Goal: Transaction & Acquisition: Purchase product/service

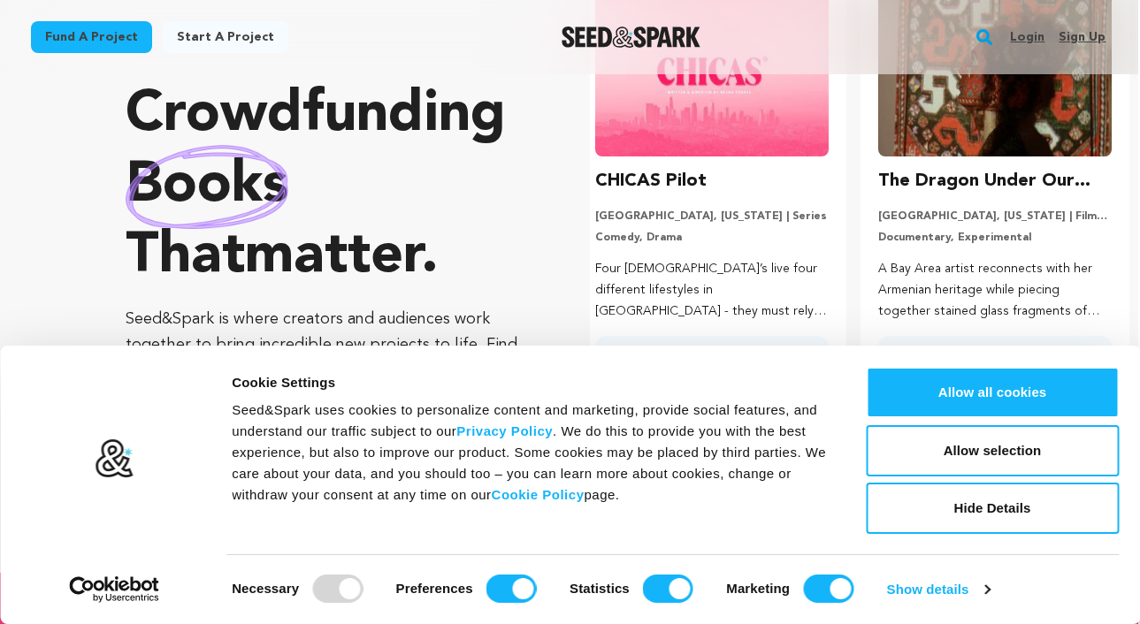
scroll to position [0, 297]
click at [804, 143] on img at bounding box center [709, 72] width 233 height 170
click at [753, 144] on img at bounding box center [709, 72] width 233 height 170
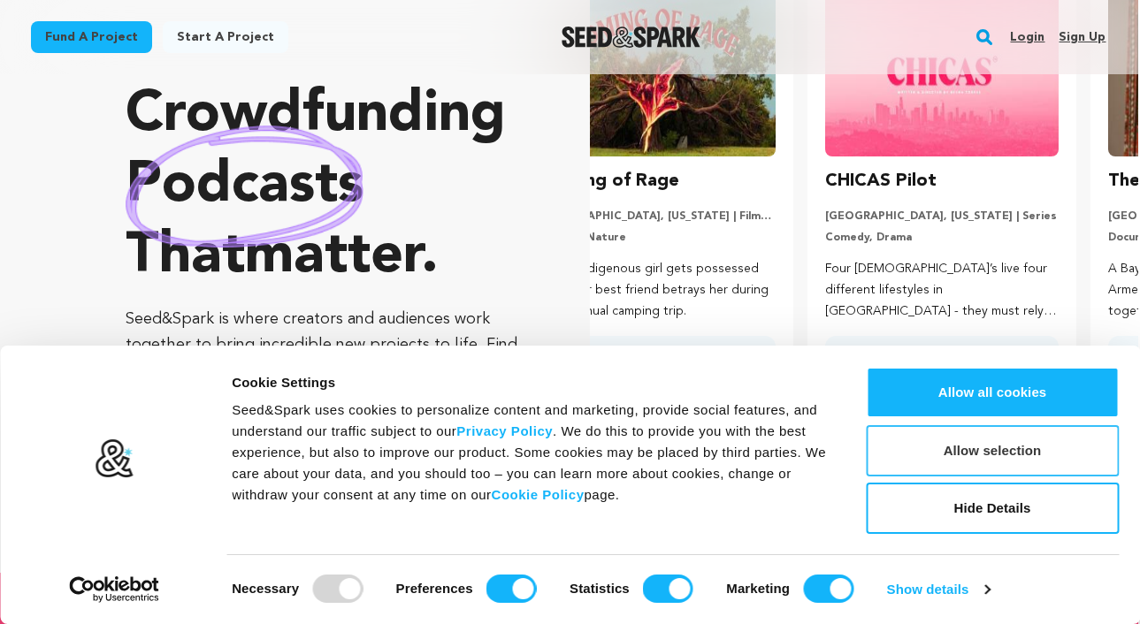
scroll to position [0, 0]
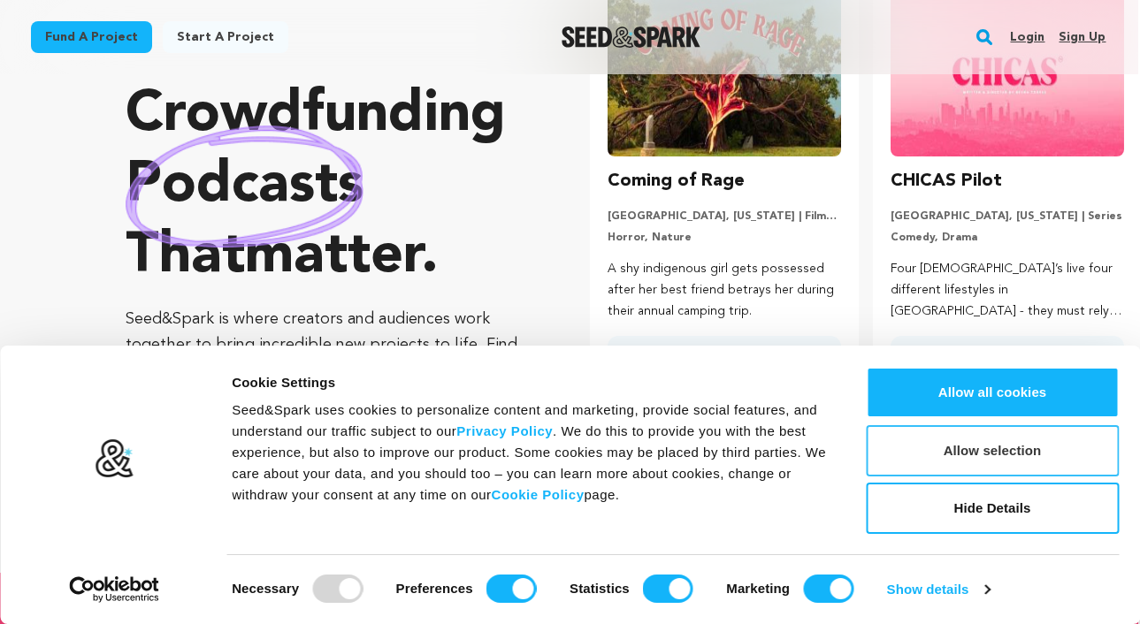
click at [964, 454] on button "Allow selection" at bounding box center [992, 450] width 253 height 51
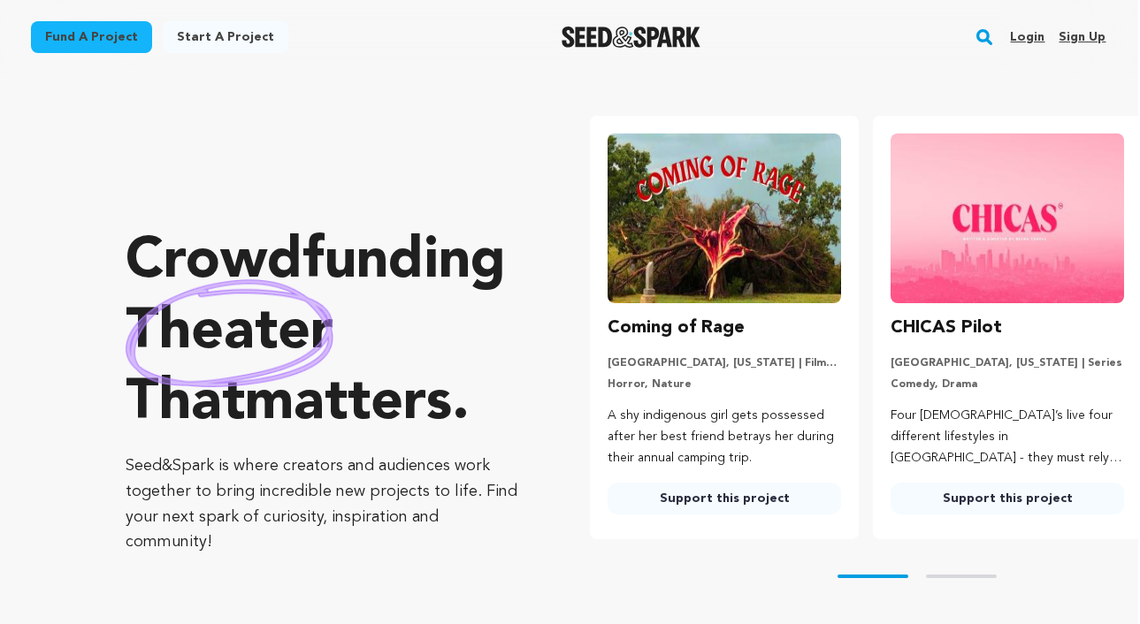
scroll to position [6, 2]
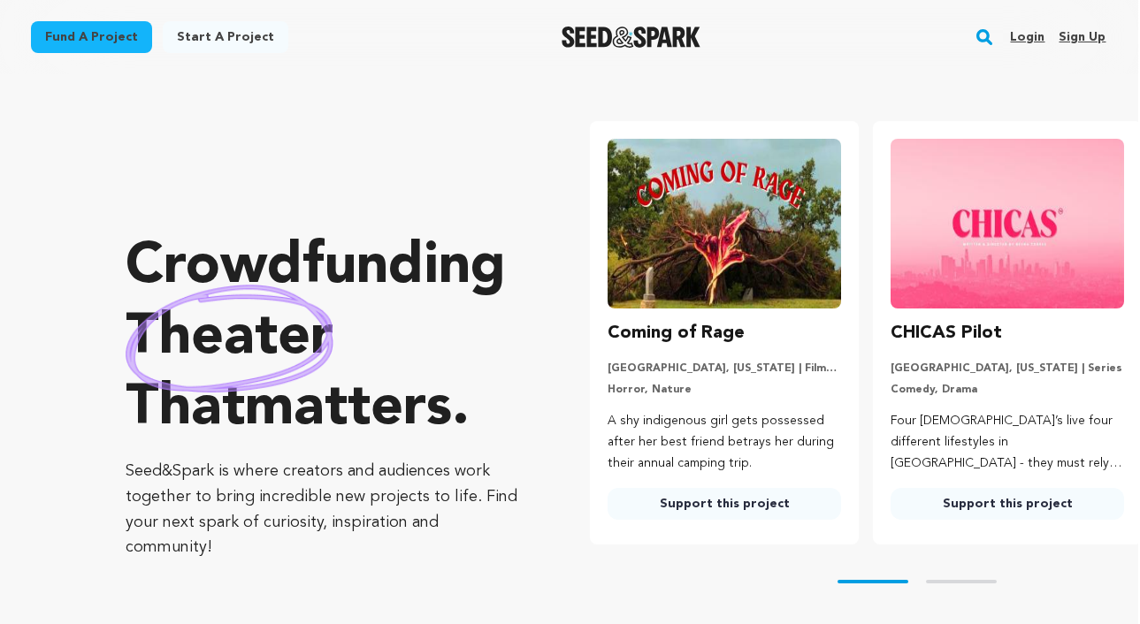
click at [972, 252] on img at bounding box center [1006, 224] width 233 height 170
click at [919, 339] on h3 "CHICAS Pilot" at bounding box center [945, 333] width 111 height 28
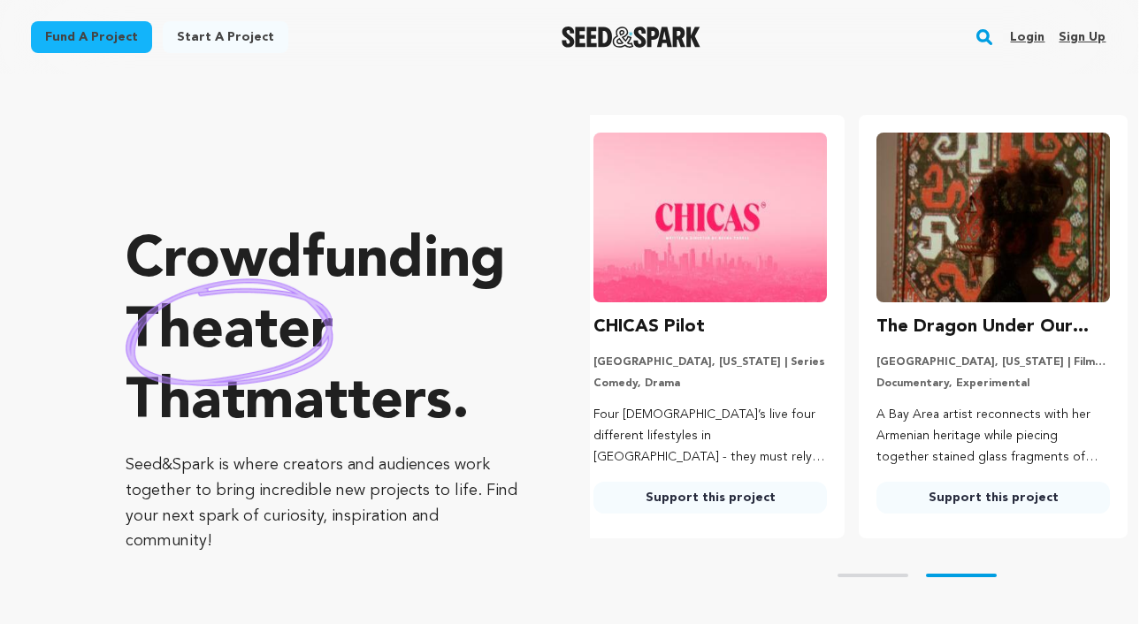
scroll to position [16, 2]
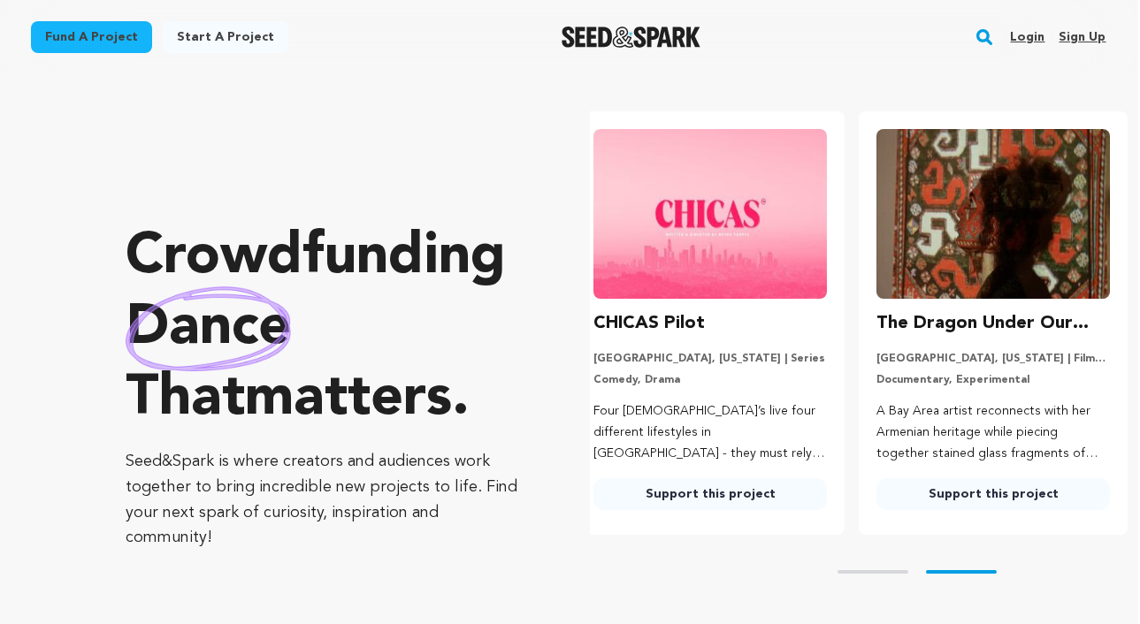
click at [724, 281] on img at bounding box center [709, 214] width 233 height 170
click at [660, 323] on h3 "CHICAS Pilot" at bounding box center [648, 323] width 111 height 28
click at [633, 336] on h3 "CHICAS Pilot" at bounding box center [648, 323] width 111 height 28
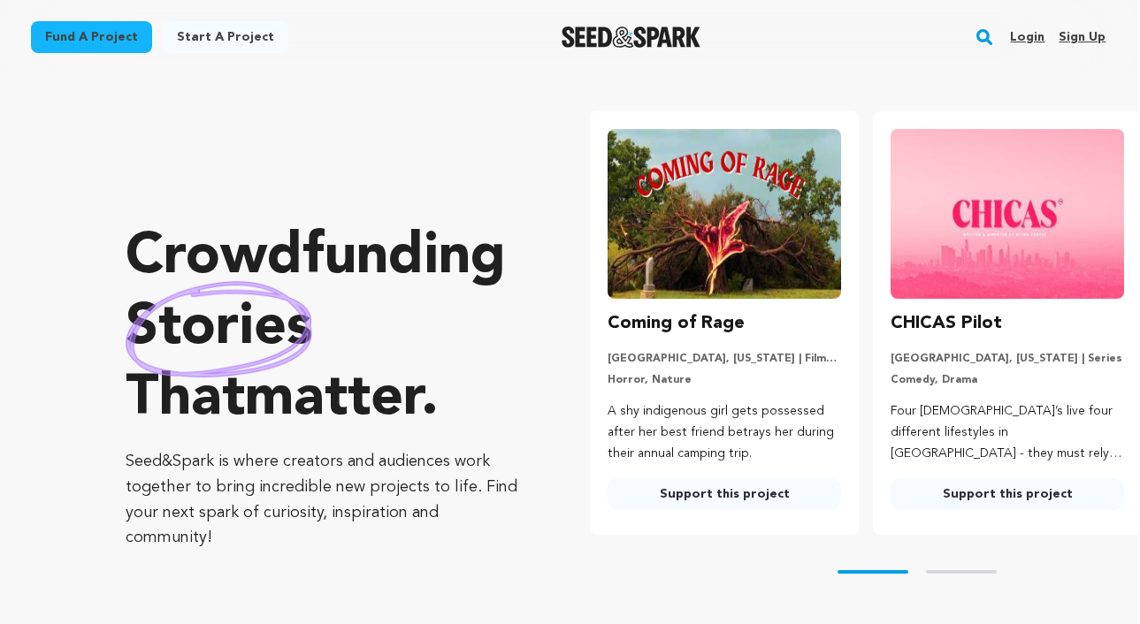
click at [960, 377] on p "Comedy, Drama" at bounding box center [1006, 380] width 233 height 14
click at [955, 255] on img at bounding box center [1006, 214] width 233 height 170
click at [975, 497] on link "Support this project" at bounding box center [1006, 494] width 233 height 32
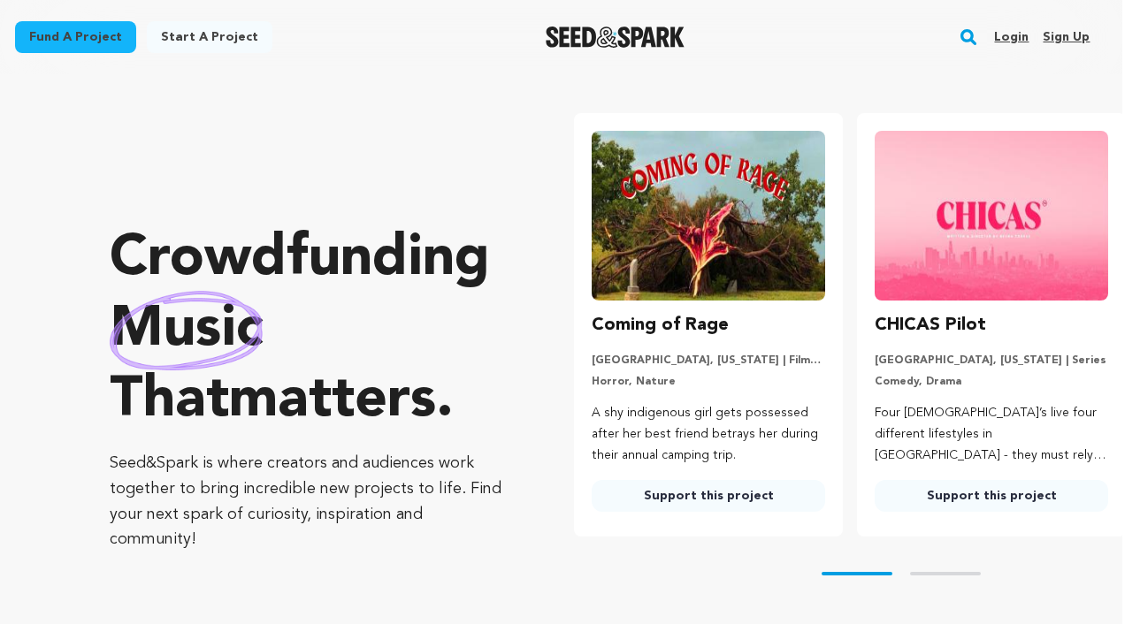
click at [956, 499] on link "Support this project" at bounding box center [991, 496] width 233 height 32
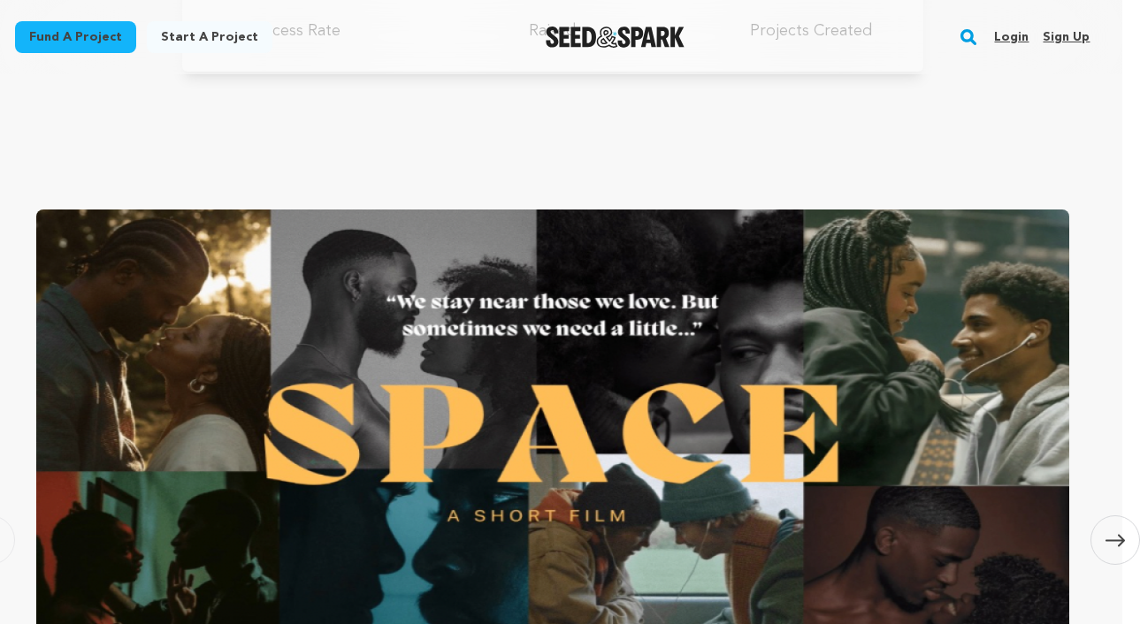
click at [1059, 39] on link "Sign up" at bounding box center [1066, 37] width 47 height 28
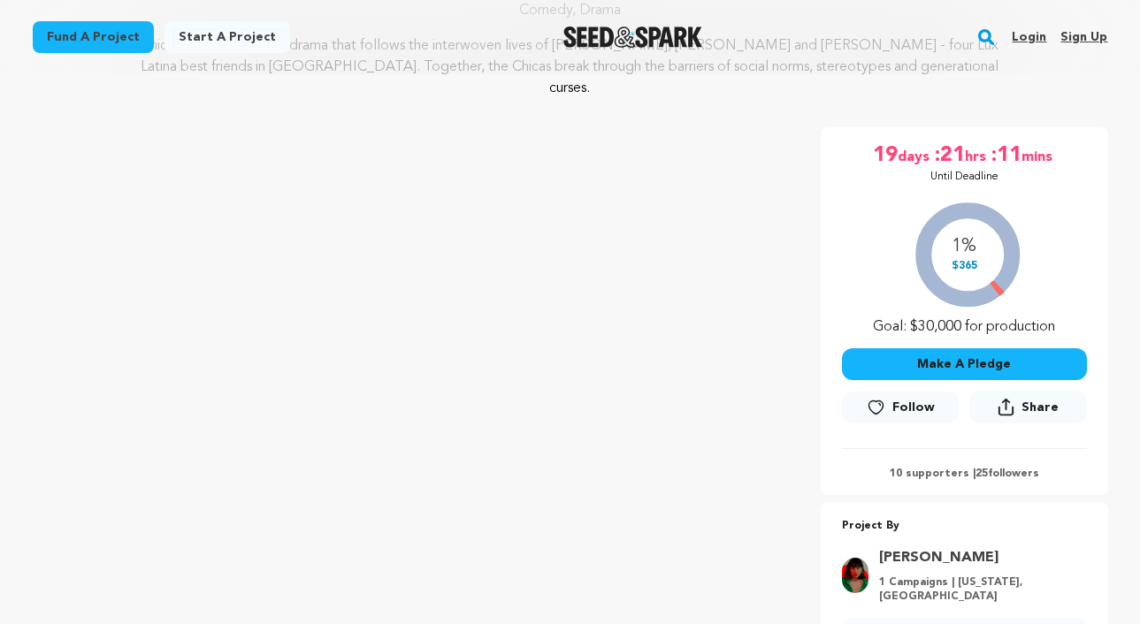
scroll to position [233, 0]
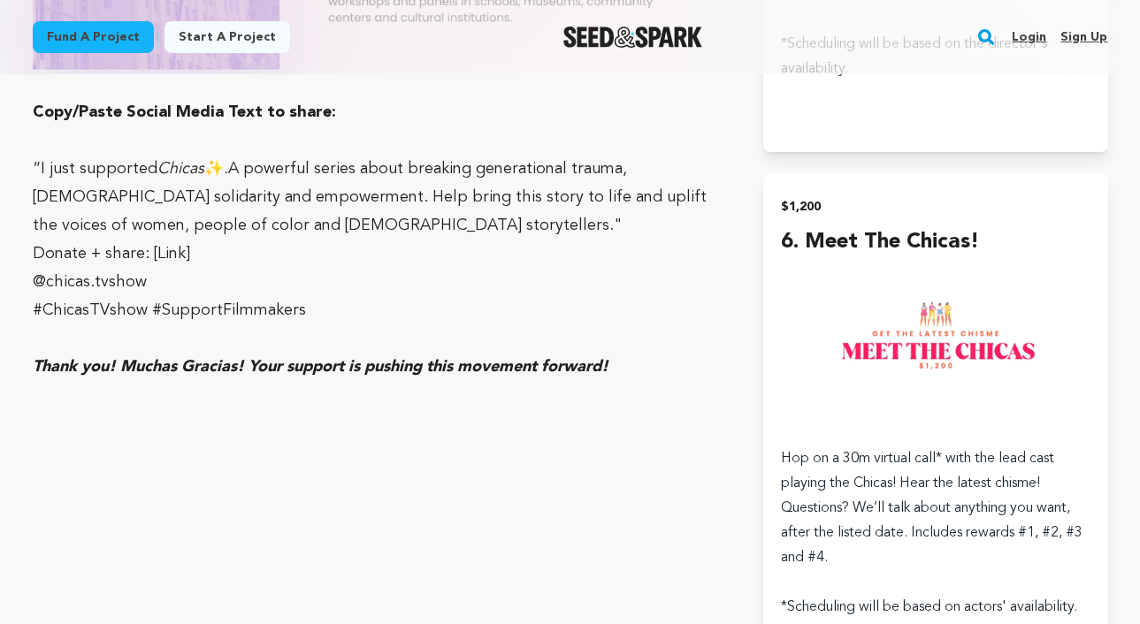
scroll to position [5189, 0]
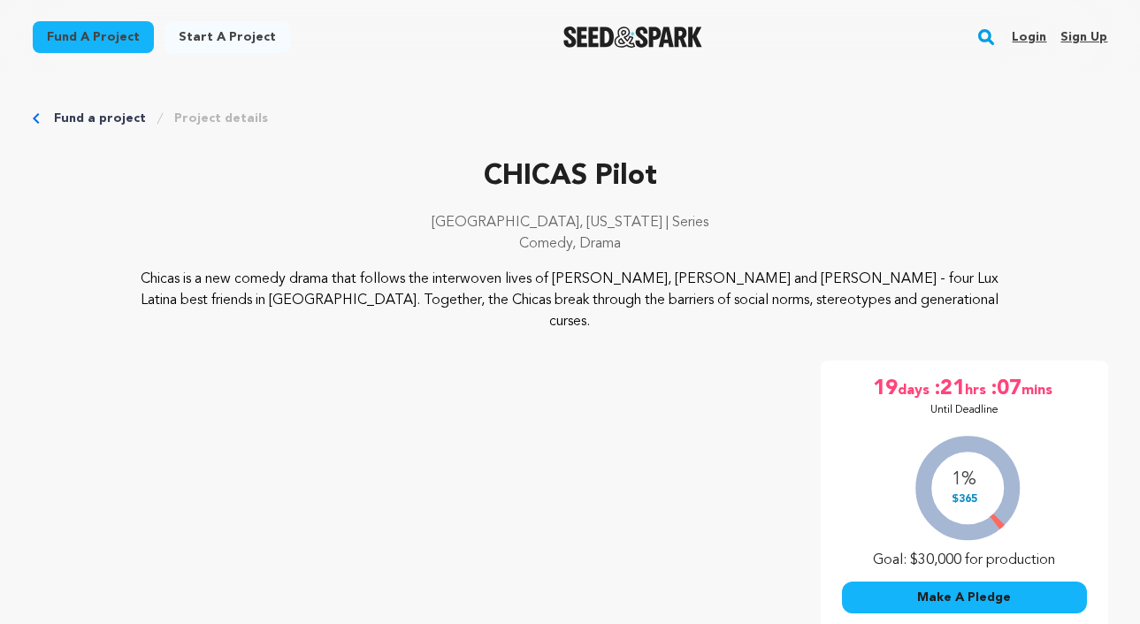
click at [34, 119] on icon "Breadcrumb" at bounding box center [36, 118] width 6 height 11
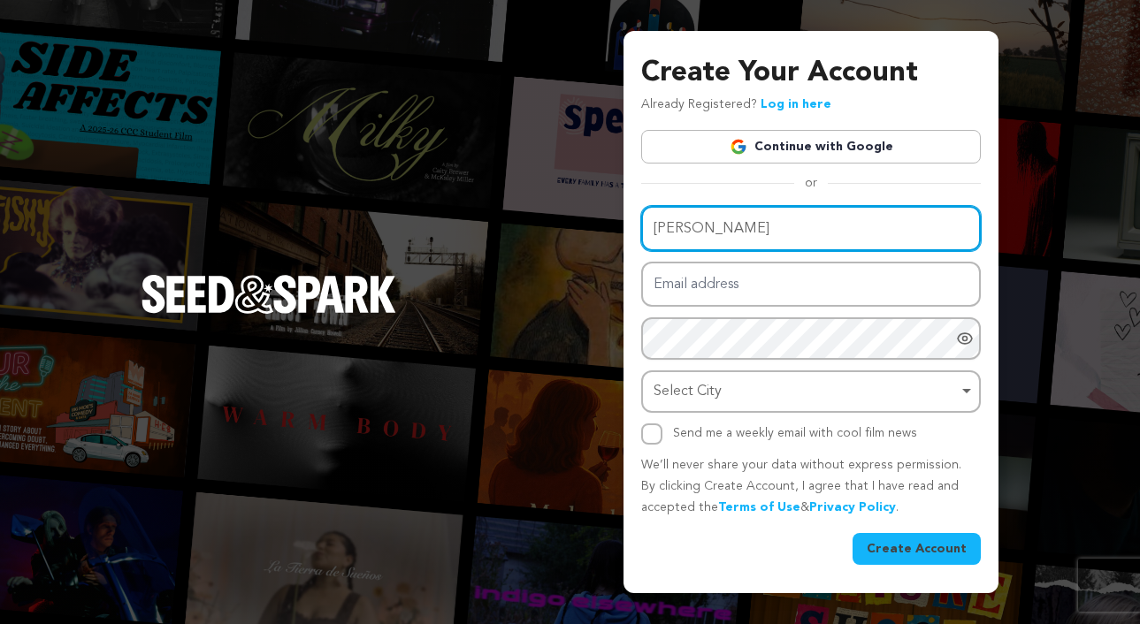
type input "[PERSON_NAME]"
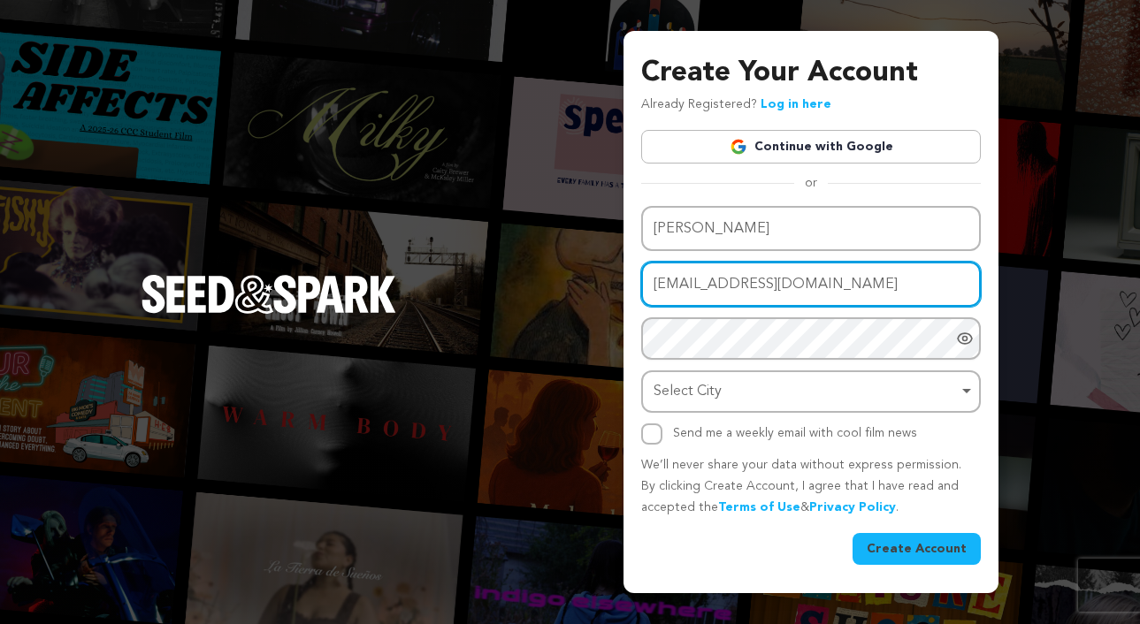
type input "[EMAIL_ADDRESS][DOMAIN_NAME]"
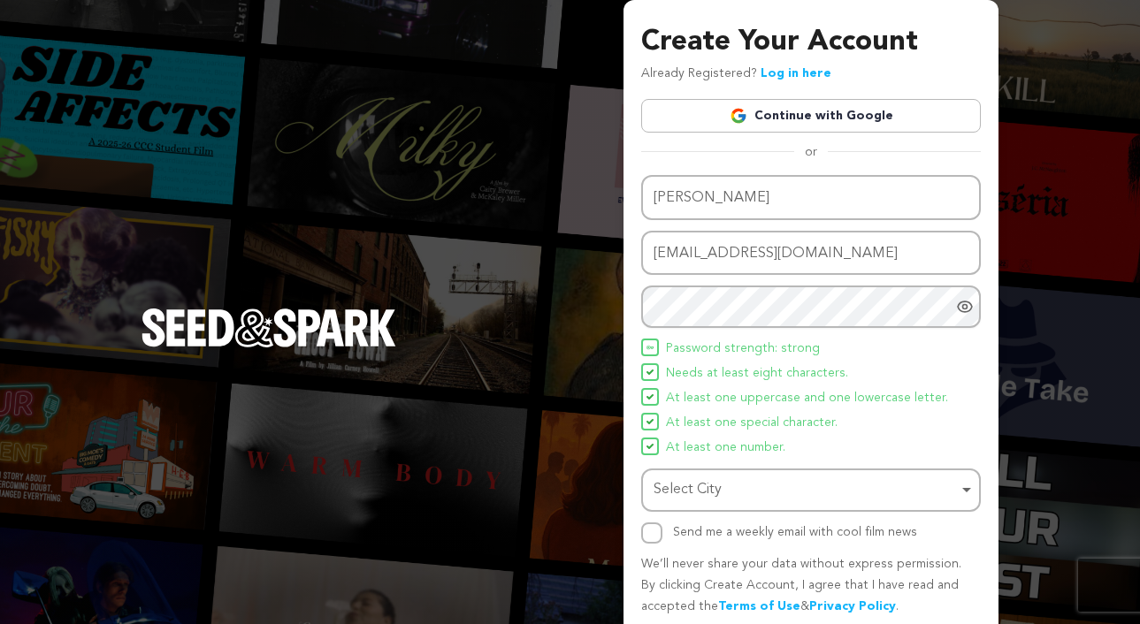
click at [962, 304] on icon "Show password as plain text. Warning: this will display your password on the sc…" at bounding box center [965, 307] width 18 height 18
click at [693, 484] on div "Select City Remove item" at bounding box center [805, 491] width 304 height 26
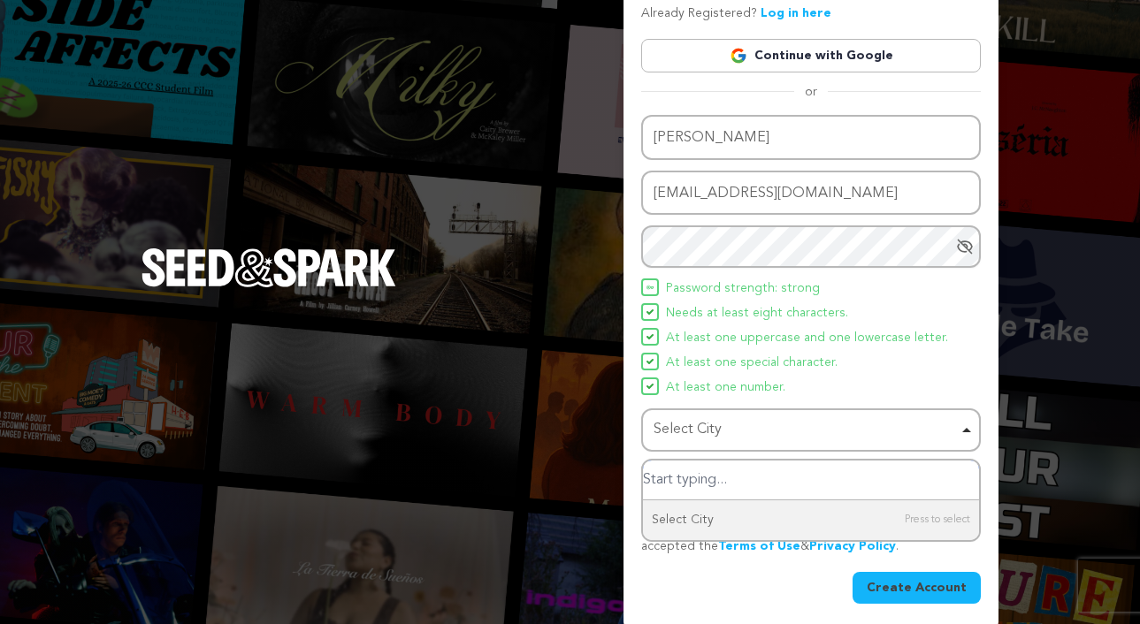
scroll to position [59, 0]
click at [696, 427] on div "Select City Remove item" at bounding box center [805, 431] width 304 height 26
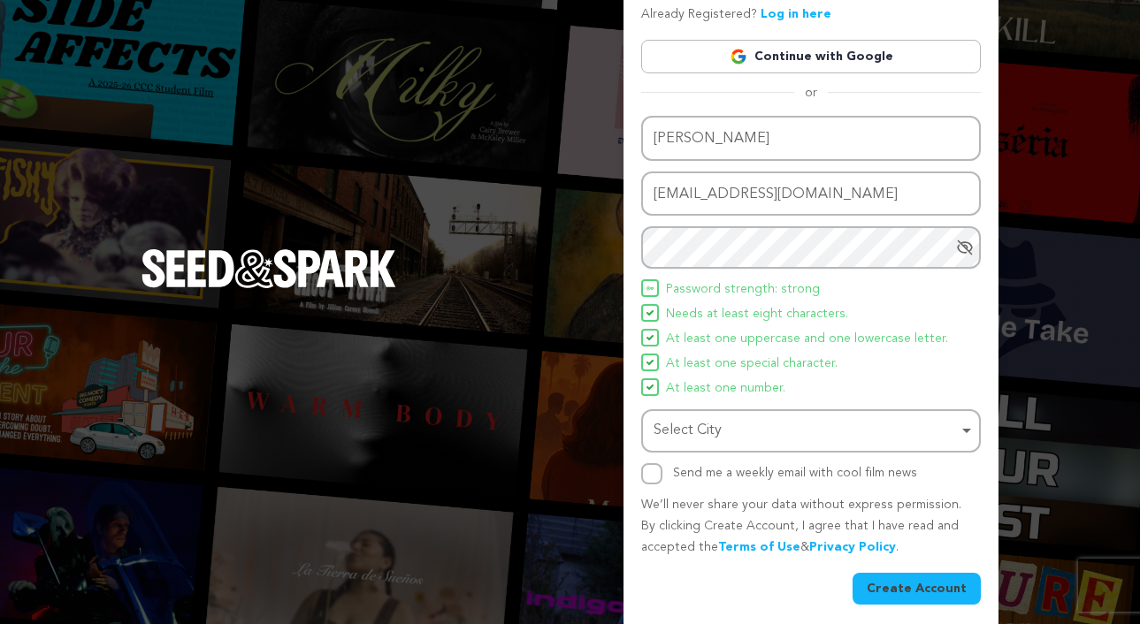
click at [697, 422] on div "Select City Remove item" at bounding box center [805, 431] width 304 height 26
click at [791, 386] on li "At least one number." at bounding box center [811, 388] width 340 height 21
click at [755, 423] on div "Select City Remove item" at bounding box center [805, 431] width 304 height 26
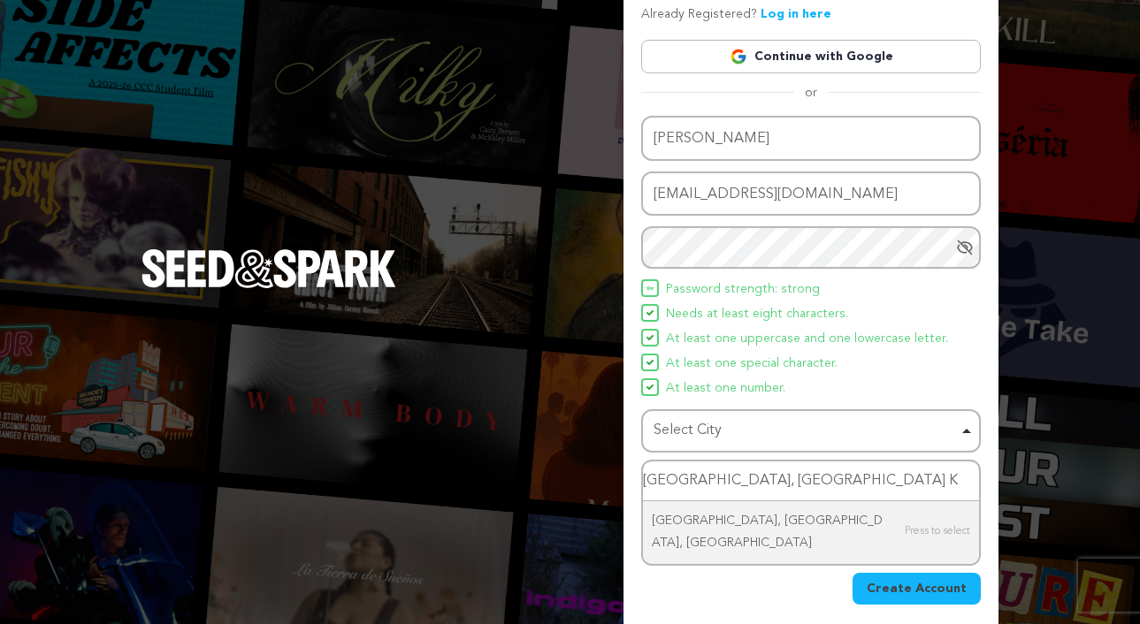
type input "Key West, FL"
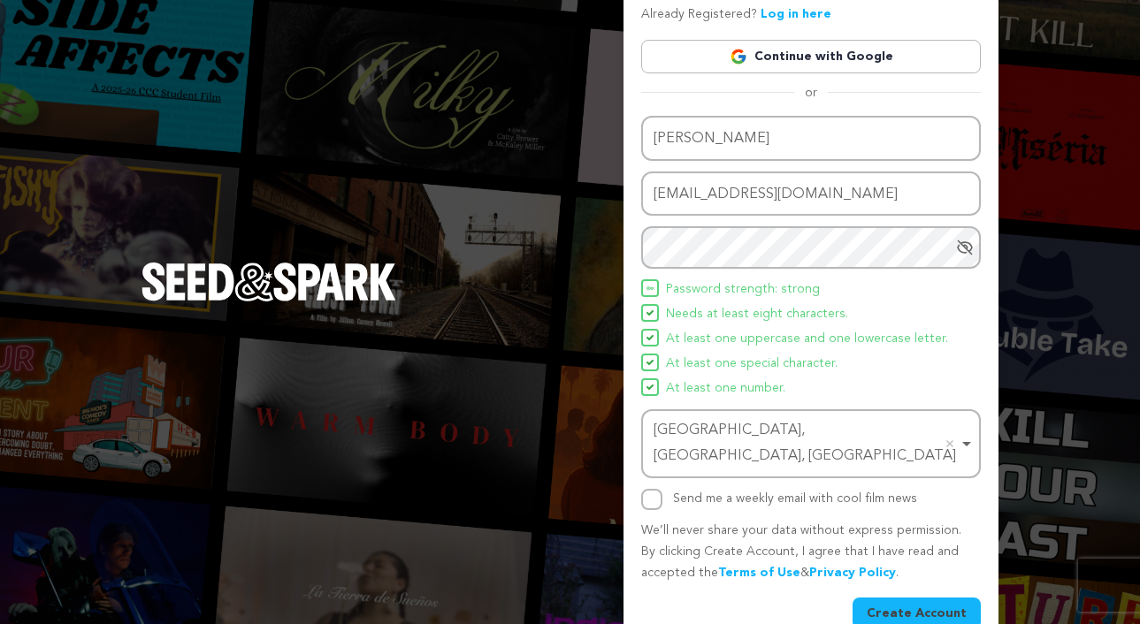
click at [901, 598] on button "Create Account" at bounding box center [916, 614] width 128 height 32
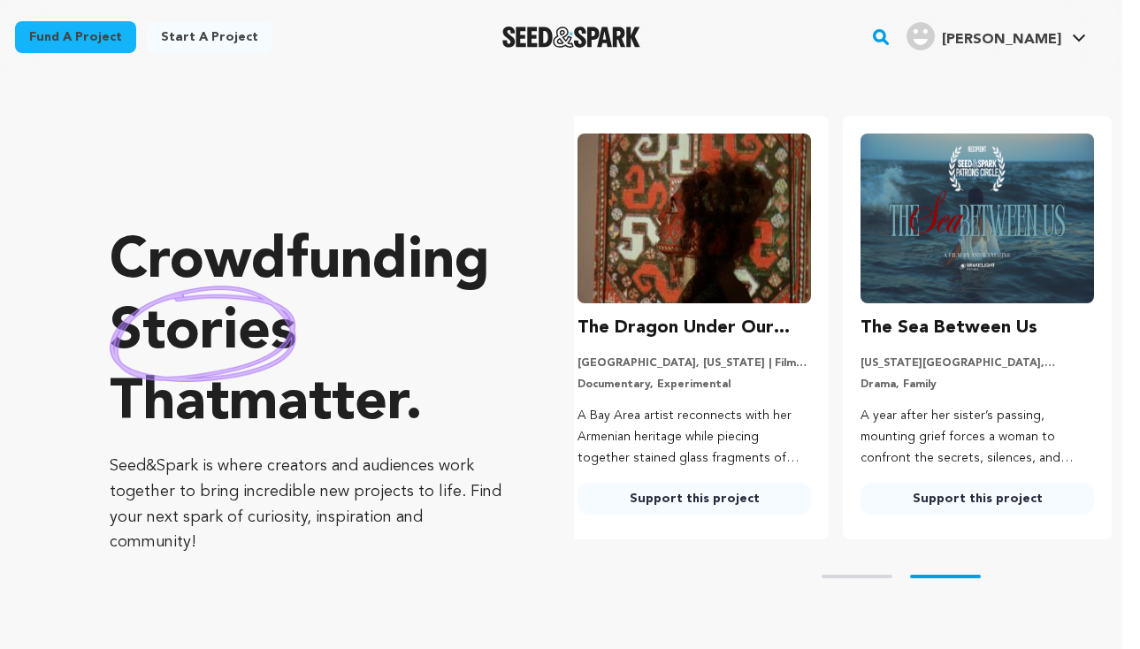
scroll to position [11, 18]
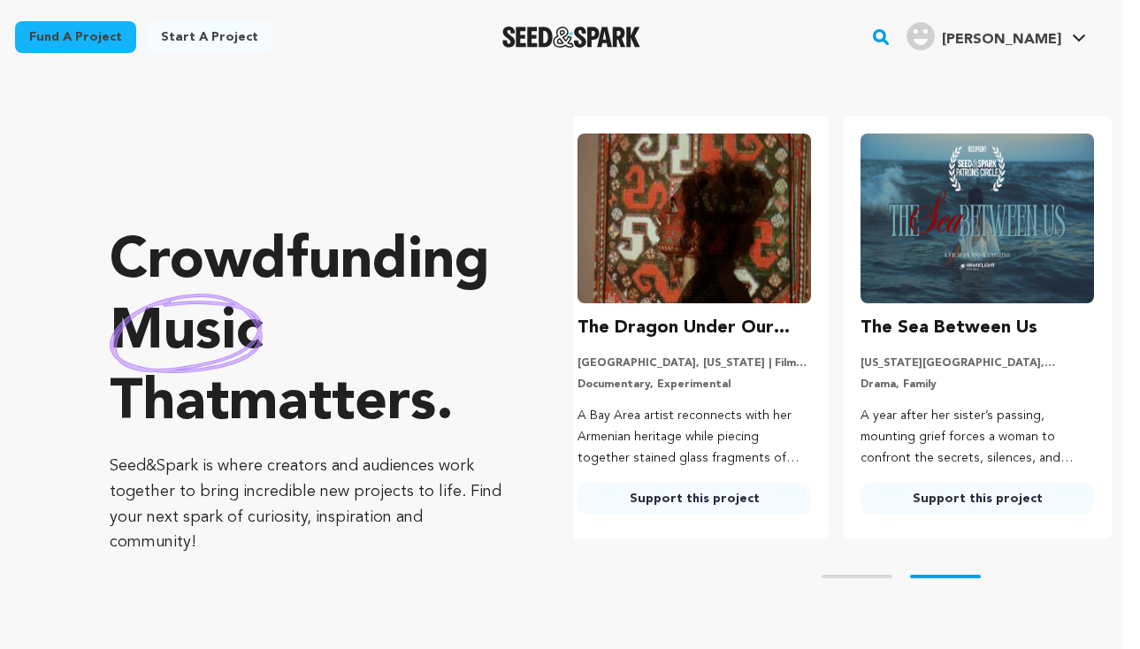
click at [960, 492] on link "Support this project" at bounding box center [976, 499] width 233 height 32
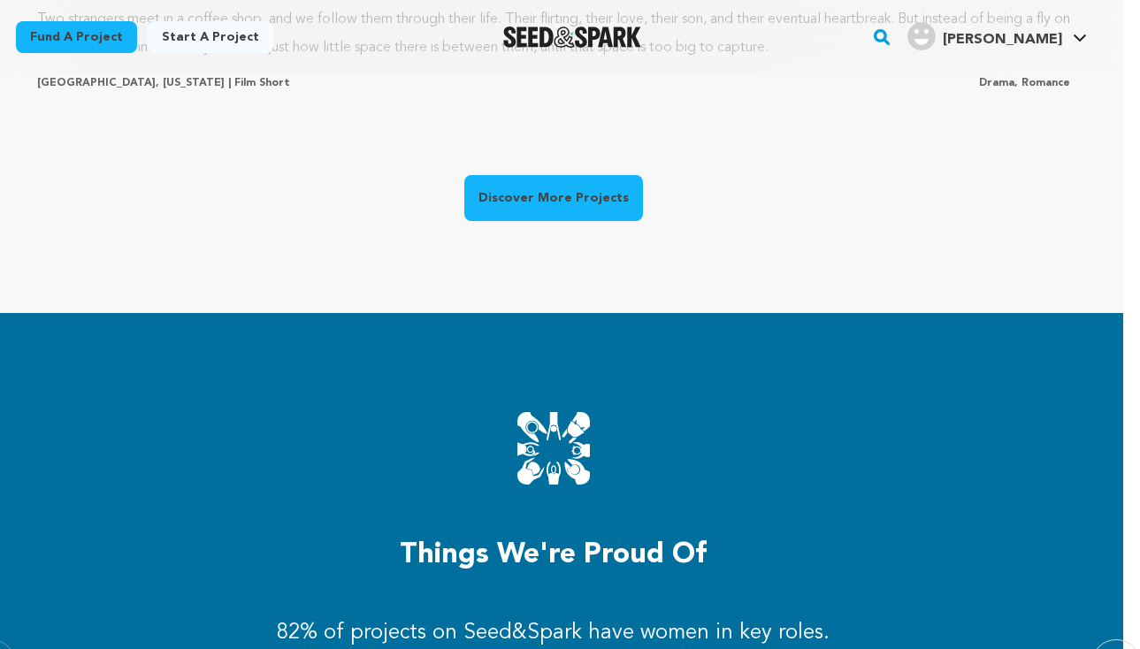
scroll to position [0, 297]
click at [585, 194] on link "Discover More Projects" at bounding box center [553, 198] width 179 height 46
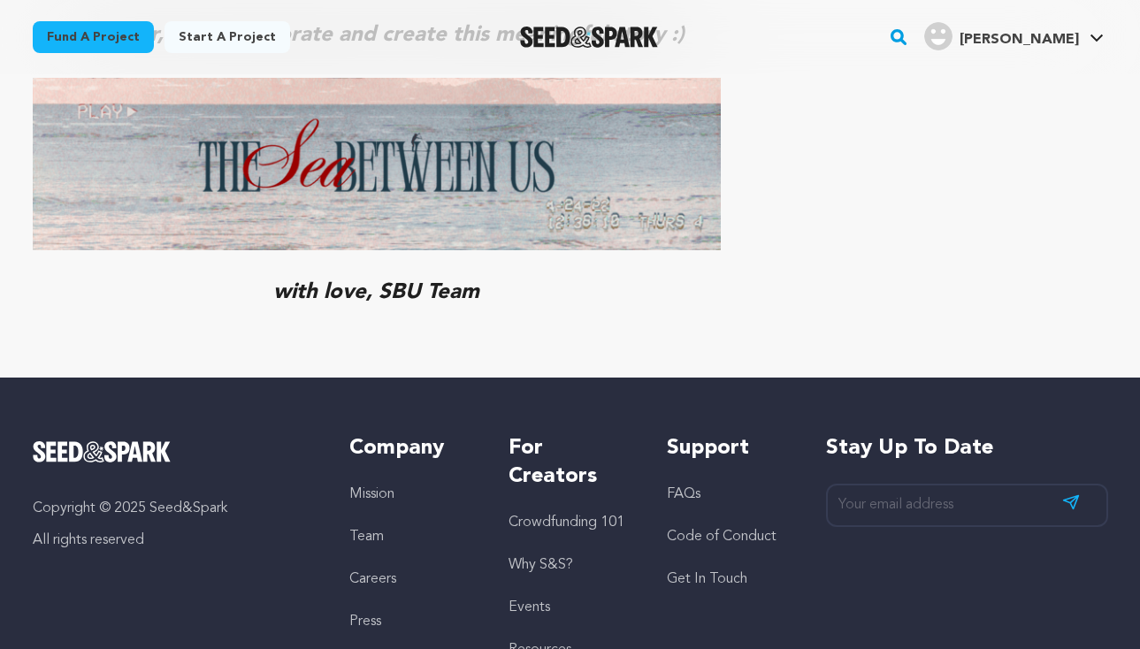
scroll to position [8316, 0]
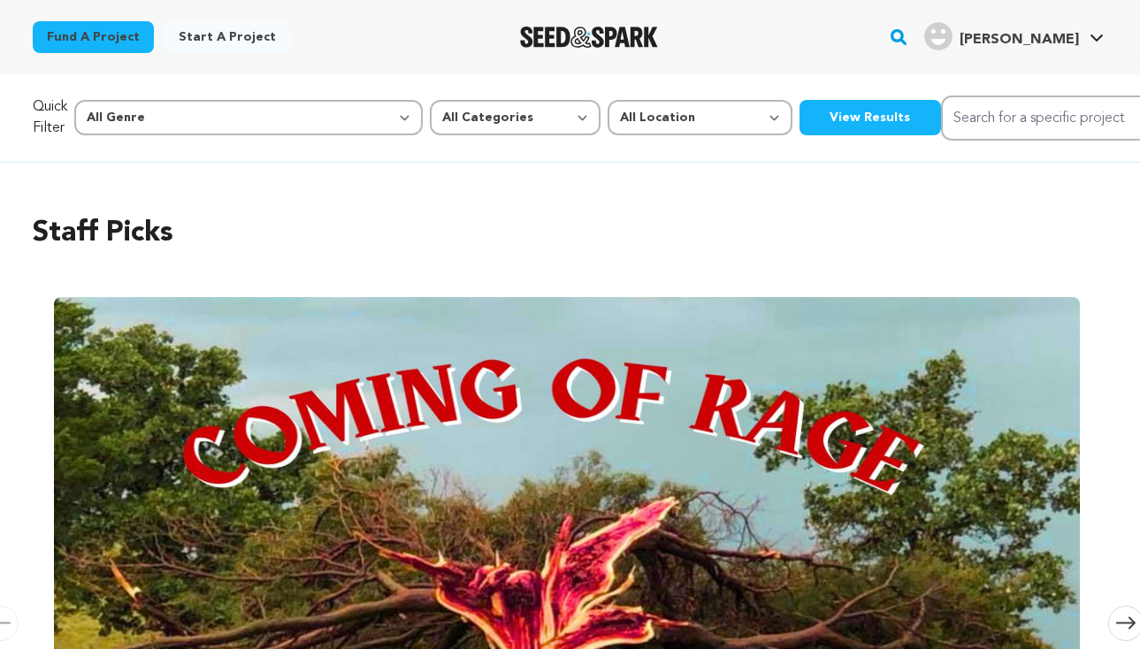
click at [563, 204] on div "Staff Picks Carousel Skip to previous slide page Carousel Coming of Rage Adrian…" at bounding box center [570, 567] width 1075 height 780
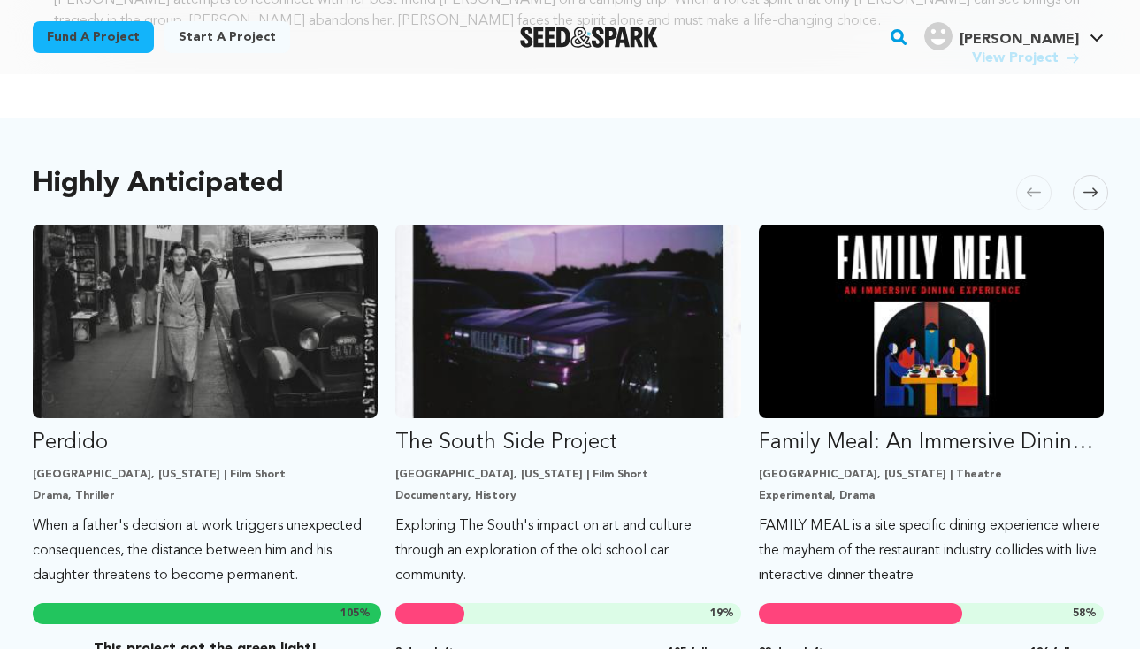
scroll to position [858, 0]
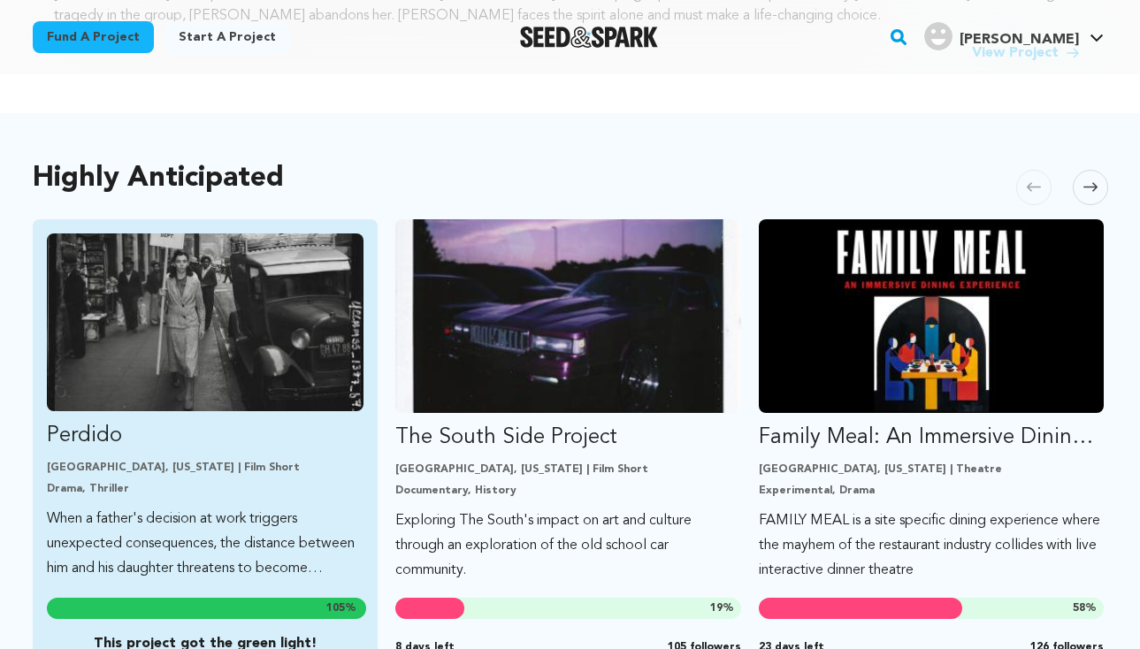
click at [214, 316] on img "Fund Perdido" at bounding box center [205, 322] width 317 height 178
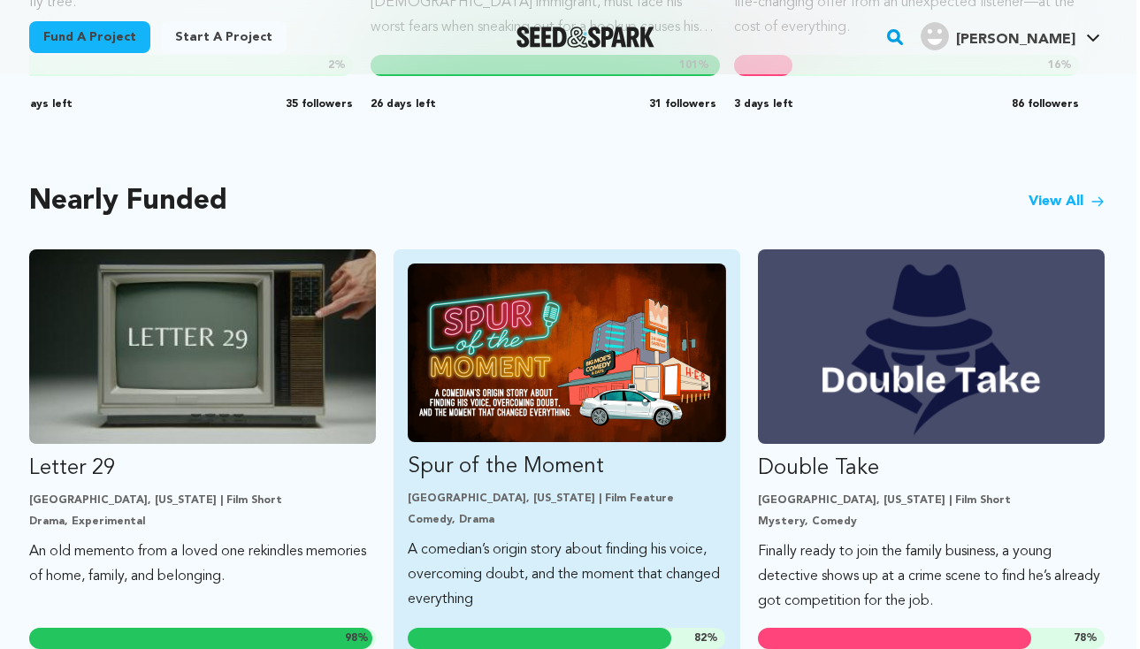
scroll to position [1404, 4]
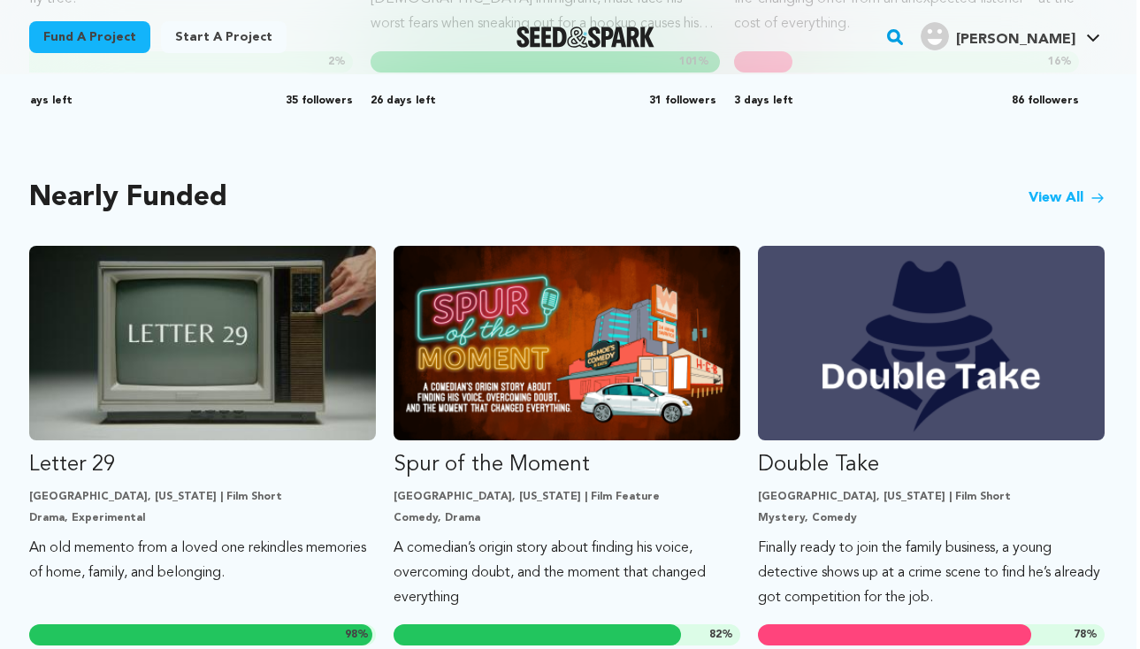
click at [1038, 187] on link "View All" at bounding box center [1066, 197] width 76 height 21
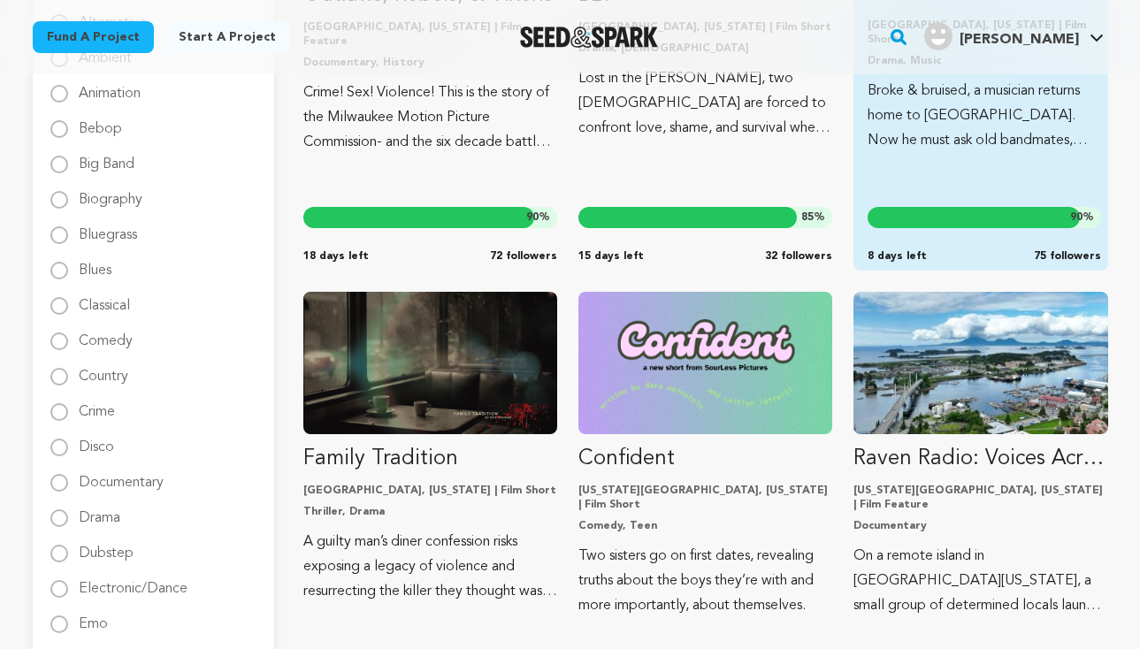
scroll to position [473, 0]
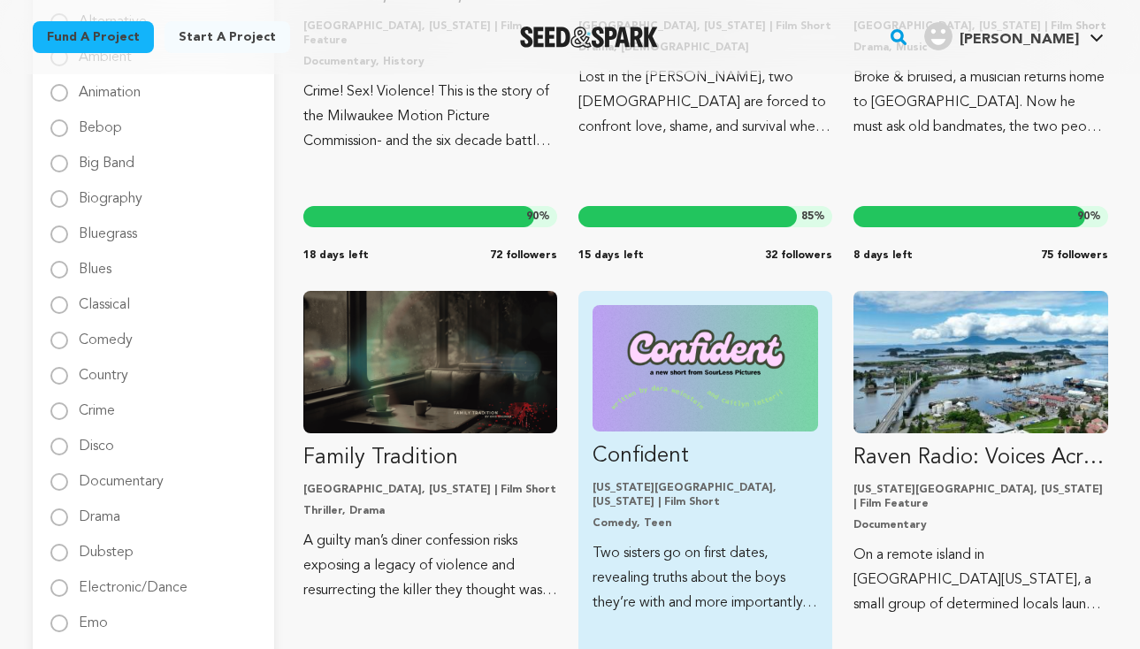
click at [706, 338] on img "Fund Confident" at bounding box center [704, 368] width 225 height 126
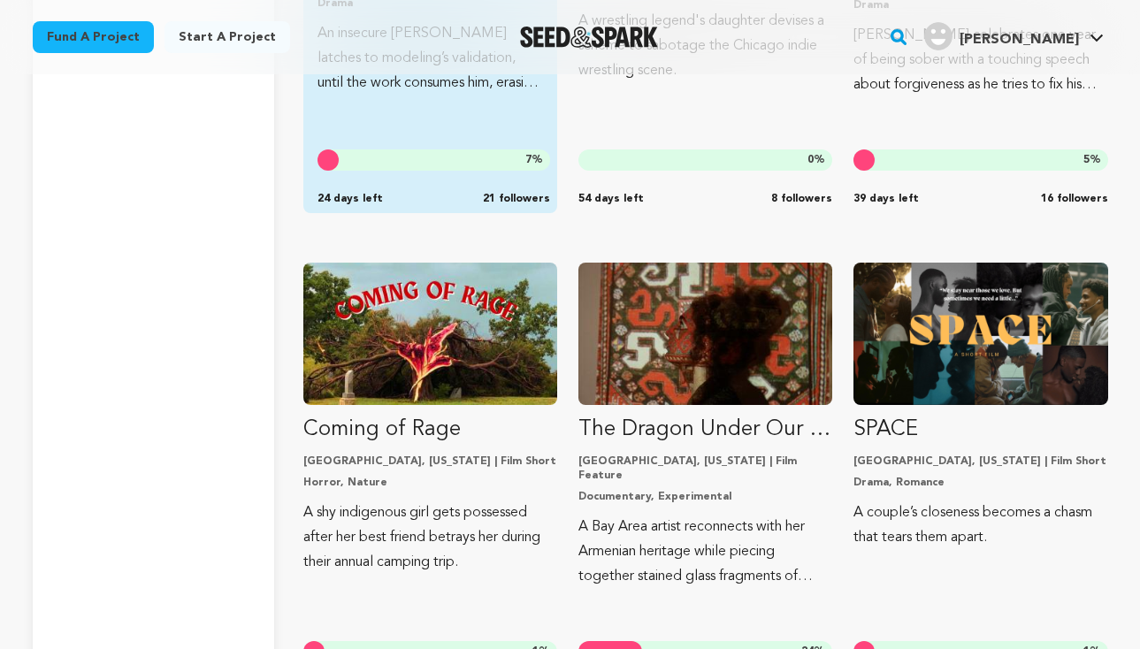
scroll to position [3800, 0]
